Goal: Task Accomplishment & Management: Manage account settings

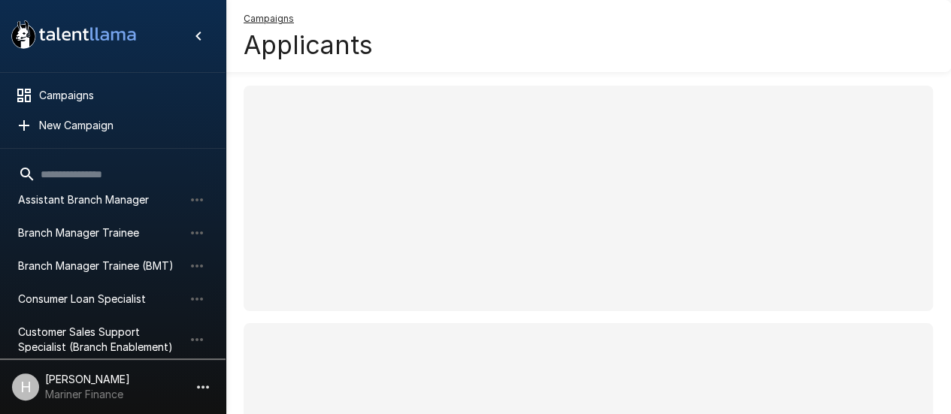
scroll to position [150, 0]
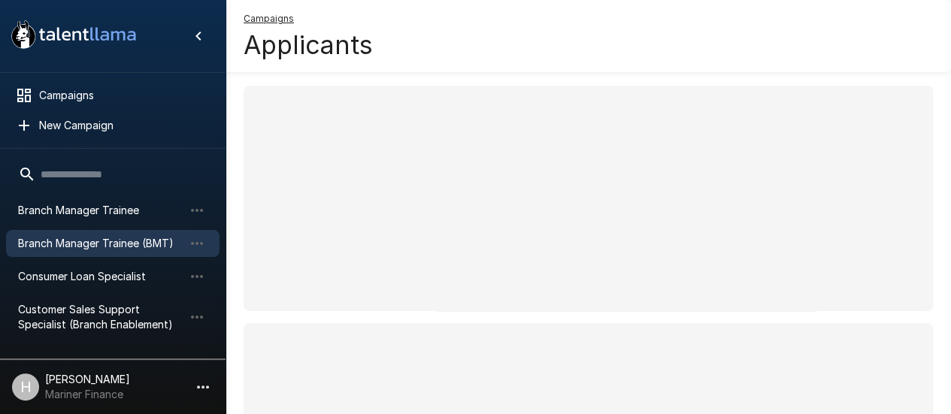
click at [131, 247] on span "Branch Manager Trainee (BMT)" at bounding box center [100, 243] width 165 height 15
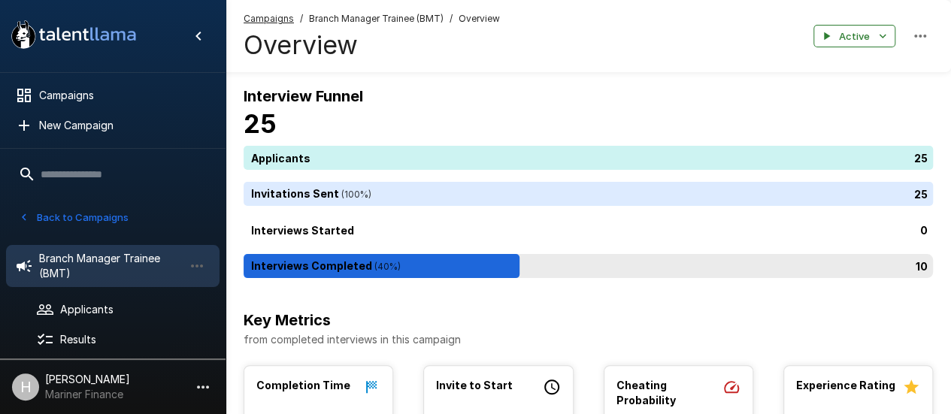
click at [285, 270] on div "10" at bounding box center [592, 266] width 696 height 24
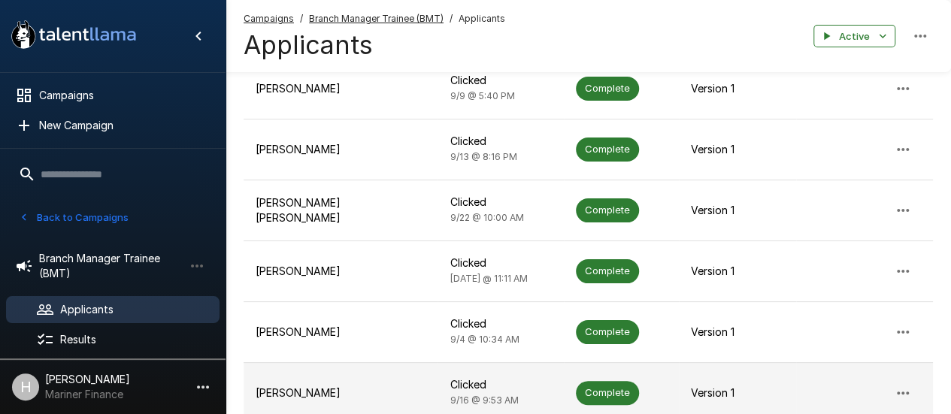
scroll to position [598, 0]
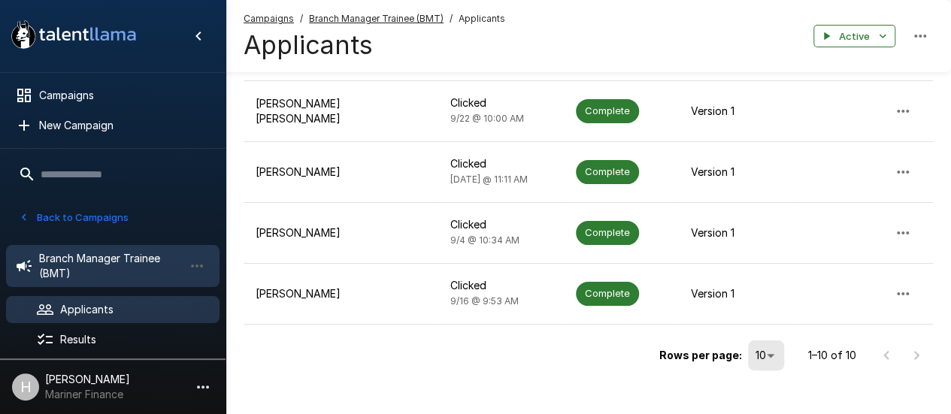
click at [76, 273] on span "Branch Manager Trainee (BMT)" at bounding box center [111, 266] width 144 height 30
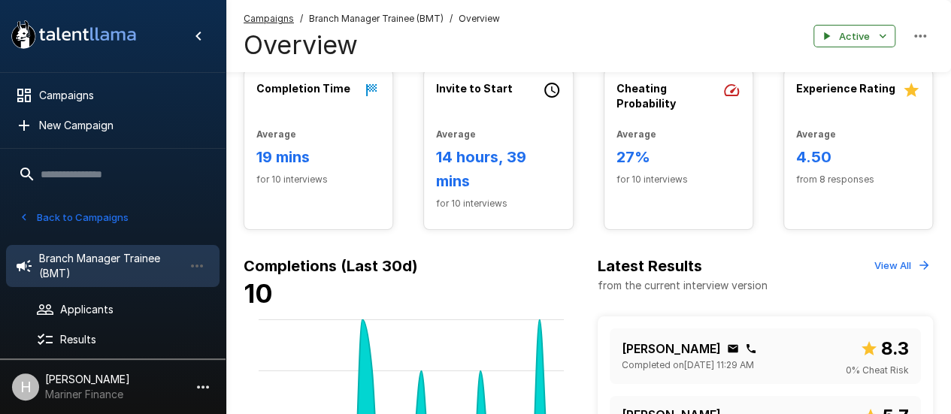
scroll to position [301, 0]
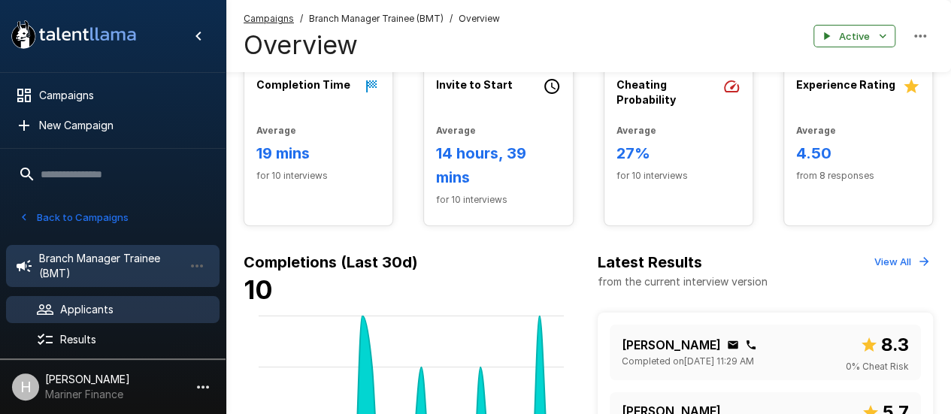
click at [126, 310] on span "Applicants" at bounding box center [133, 309] width 147 height 15
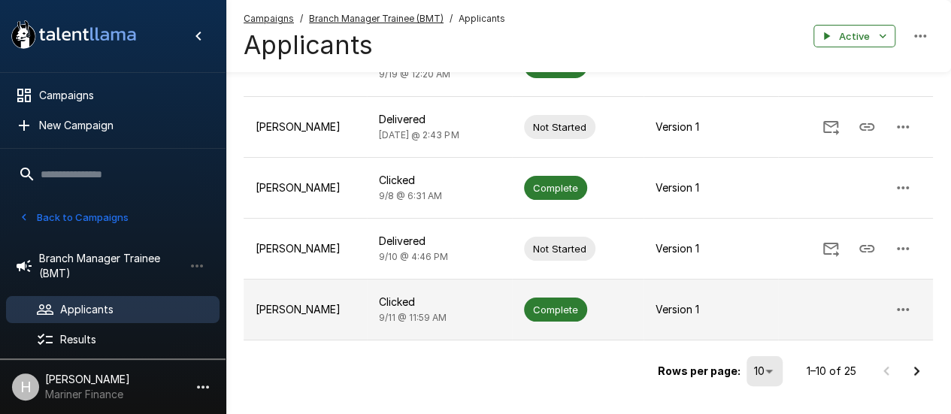
scroll to position [538, 0]
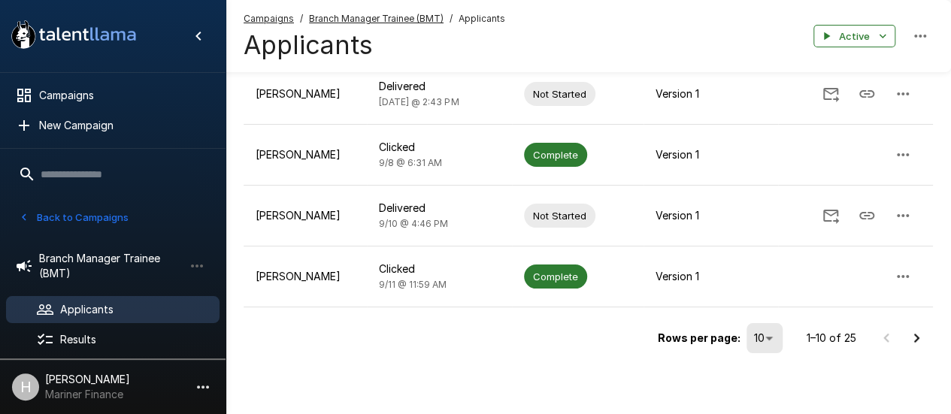
click at [921, 338] on icon "Go to next page" at bounding box center [917, 338] width 18 height 18
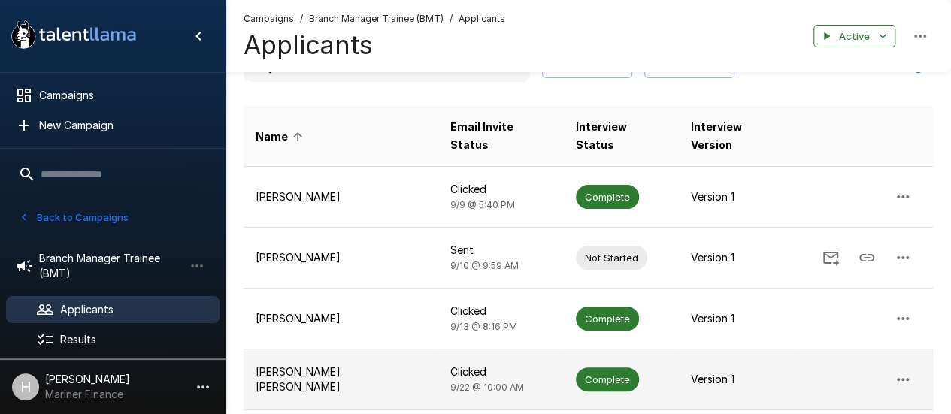
scroll to position [162, 0]
